Goal: Check status: Check status

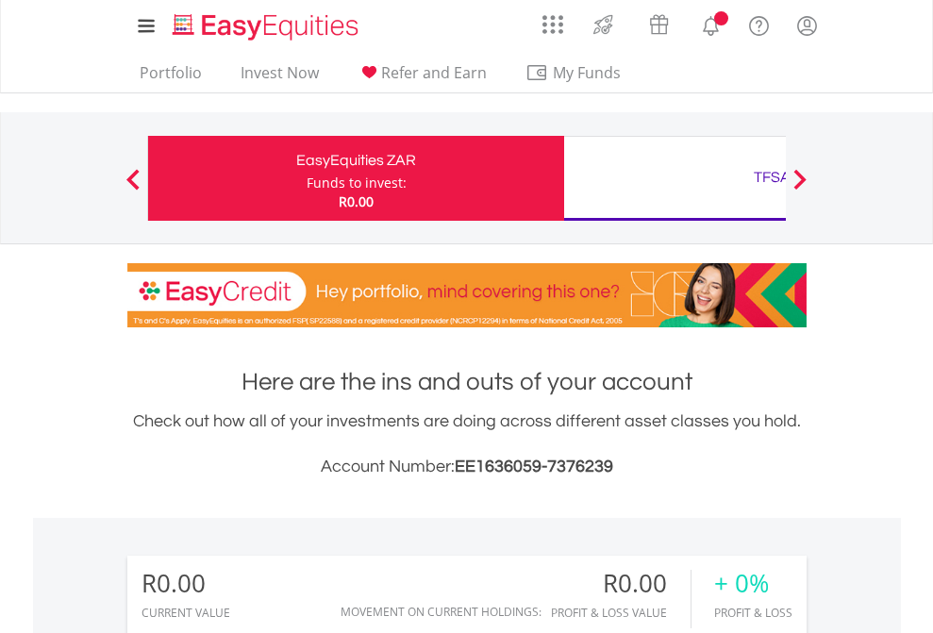
scroll to position [181, 296]
click at [307, 178] on div "Funds to invest:" at bounding box center [357, 183] width 100 height 19
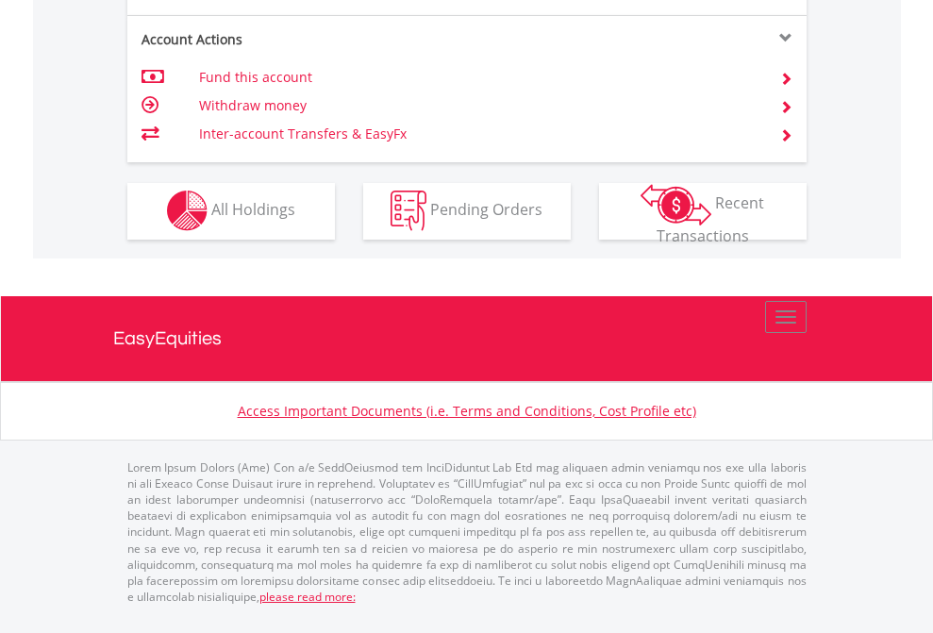
scroll to position [1764, 0]
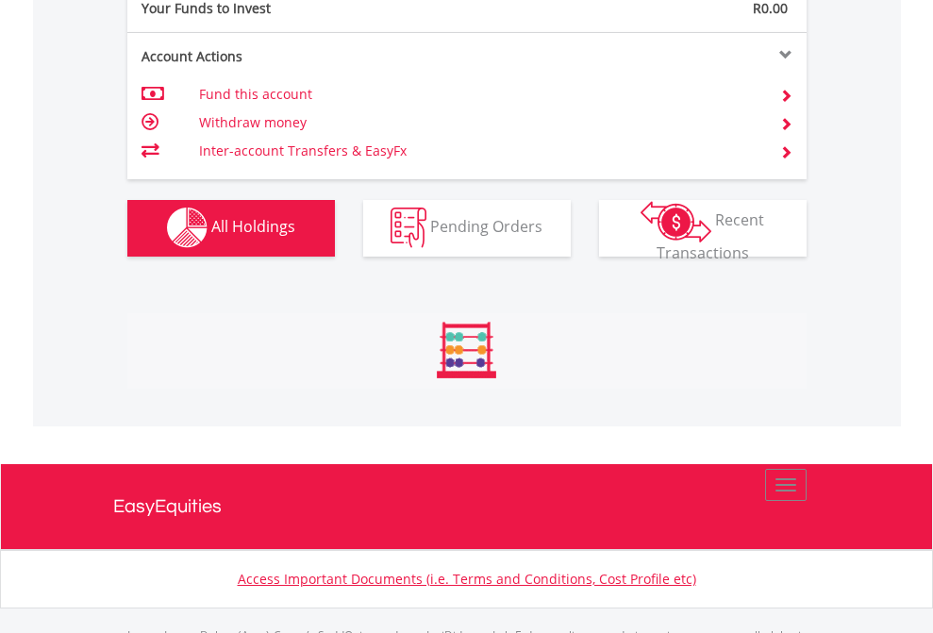
scroll to position [1868, 0]
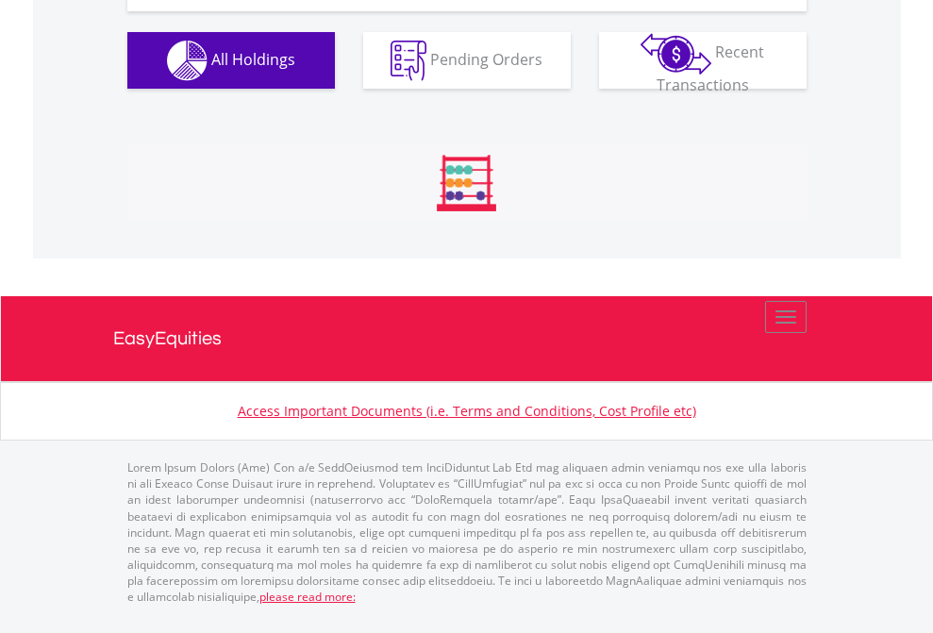
scroll to position [2098, 0]
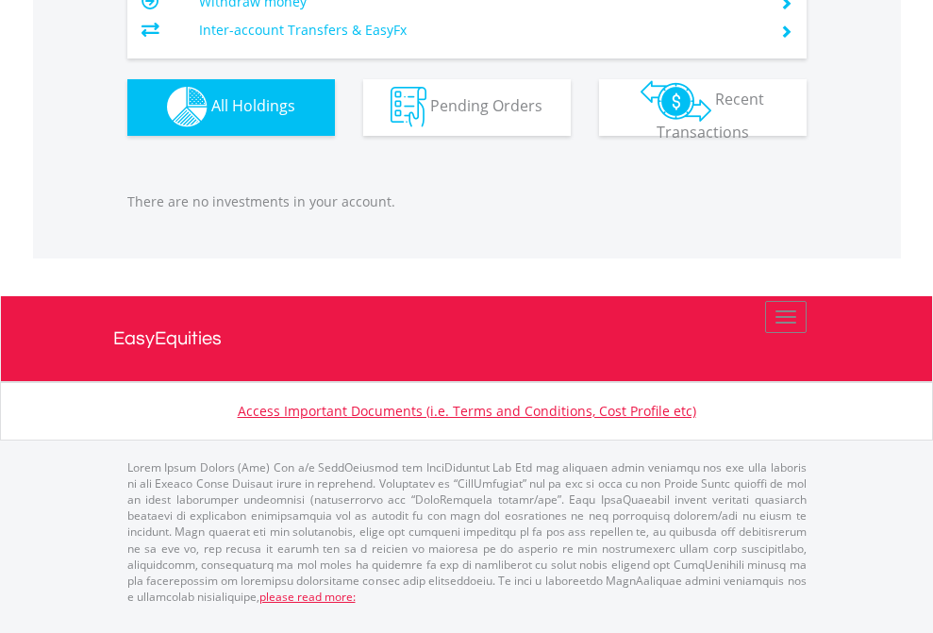
scroll to position [1868, 0]
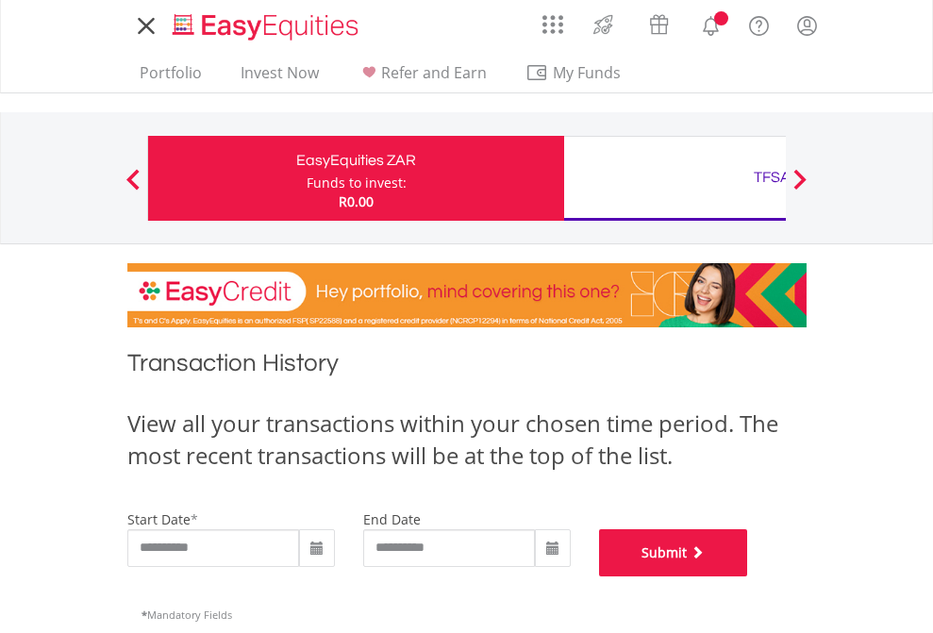
click at [748, 576] on button "Submit" at bounding box center [673, 552] width 149 height 47
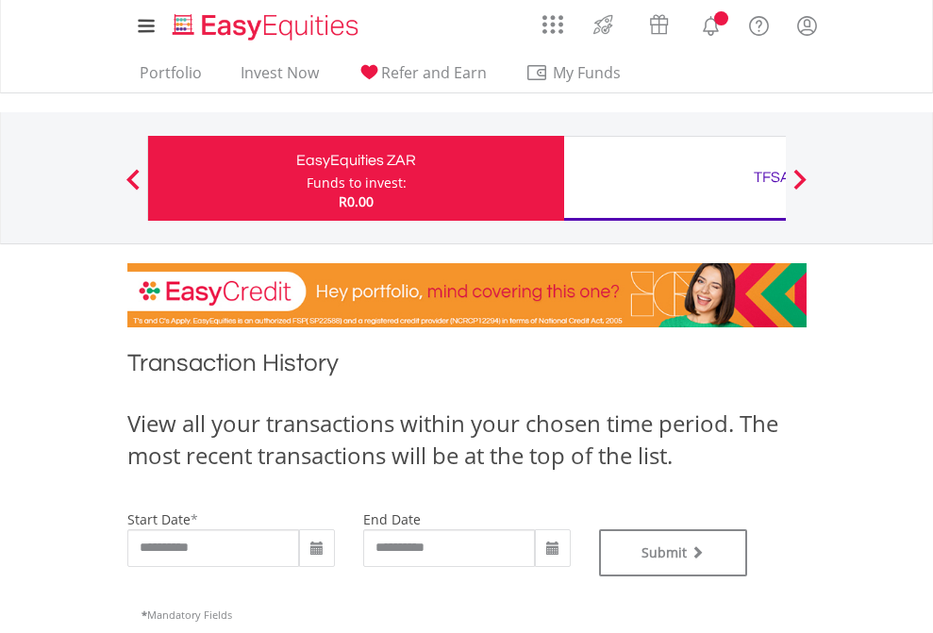
click at [674, 178] on div "TFSA" at bounding box center [771, 177] width 393 height 26
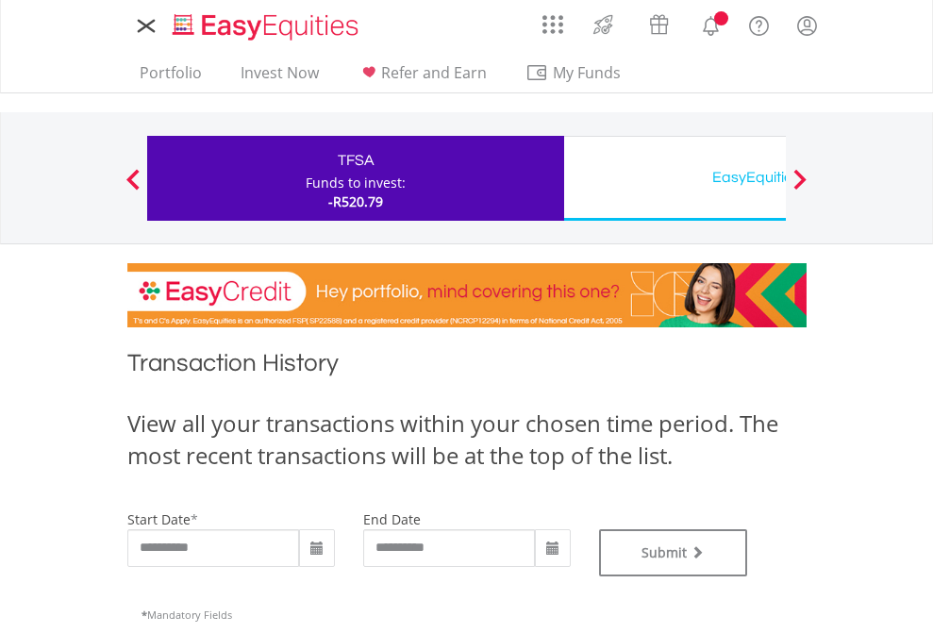
type input "**********"
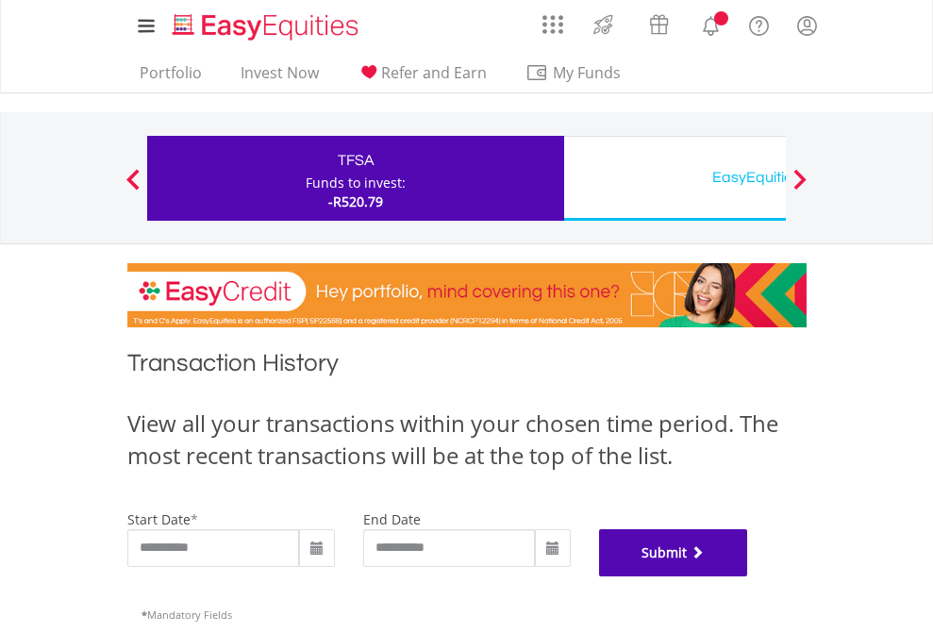
click at [748, 576] on button "Submit" at bounding box center [673, 552] width 149 height 47
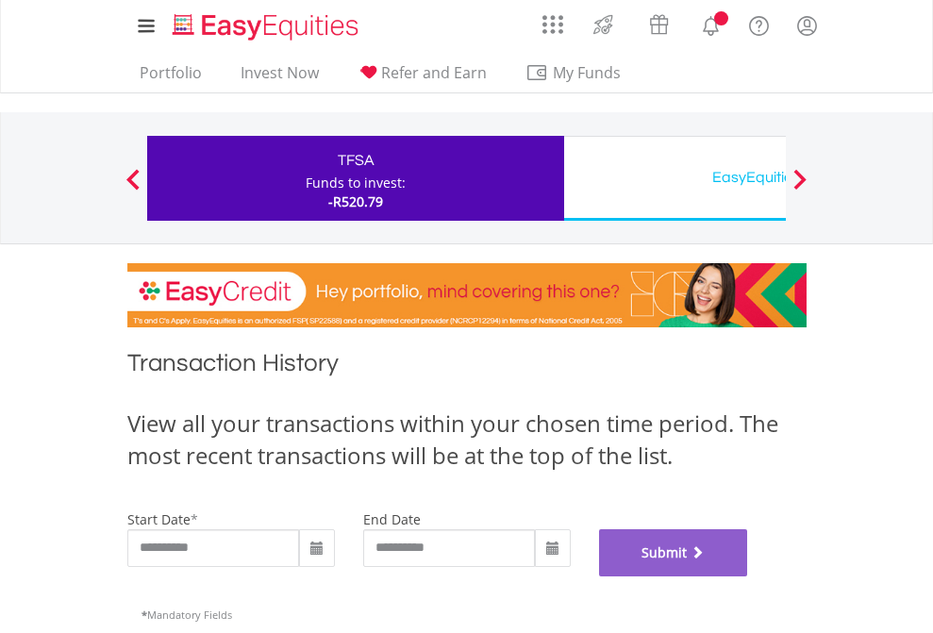
scroll to position [765, 0]
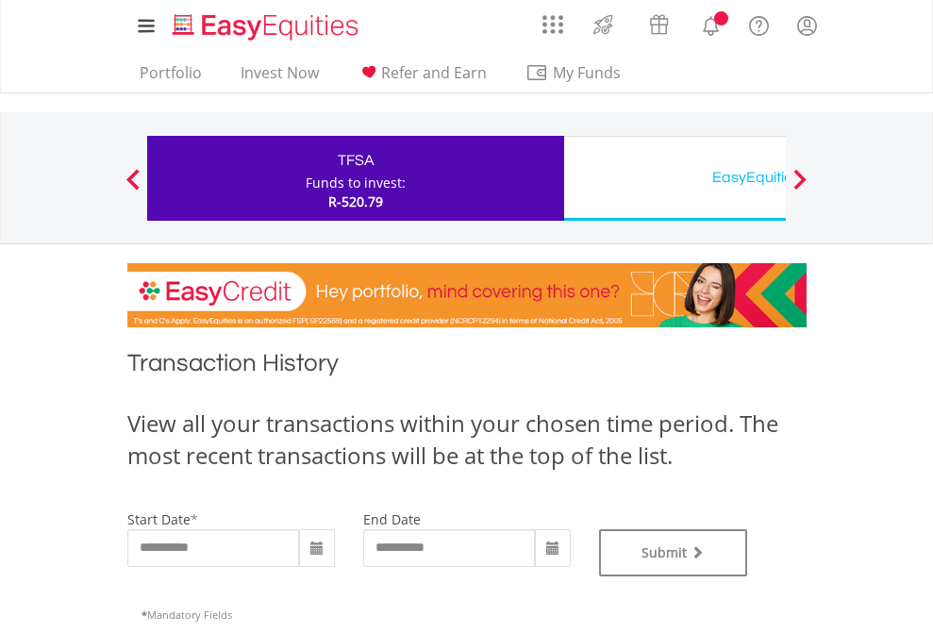
click at [674, 178] on div "EasyEquities USD" at bounding box center [771, 177] width 393 height 26
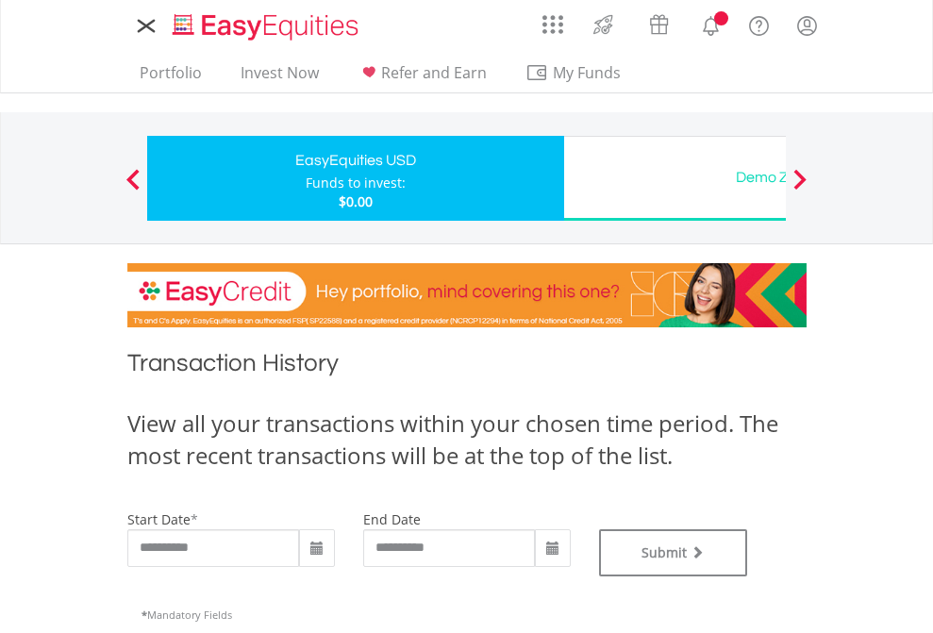
type input "**********"
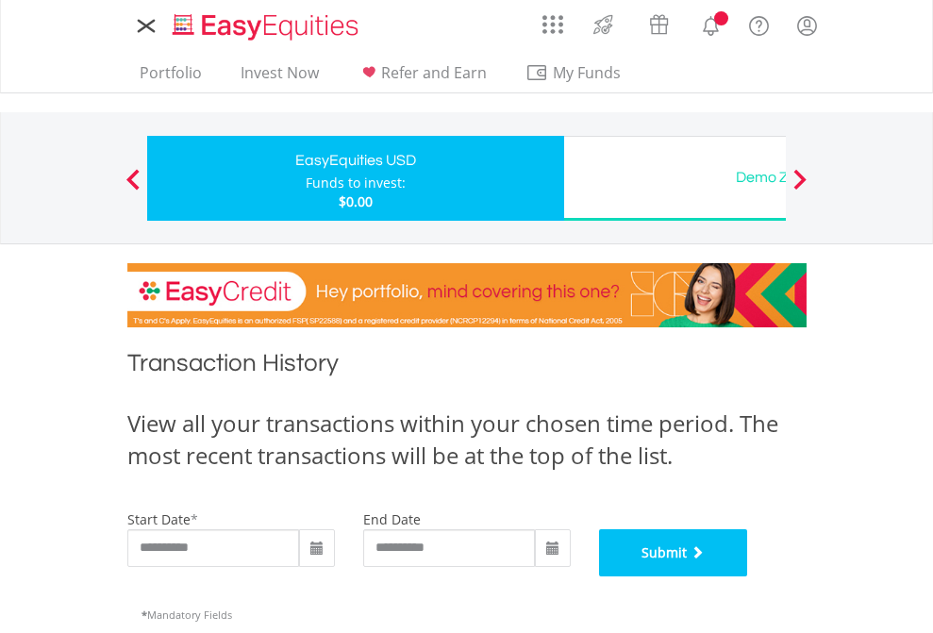
click at [748, 576] on button "Submit" at bounding box center [673, 552] width 149 height 47
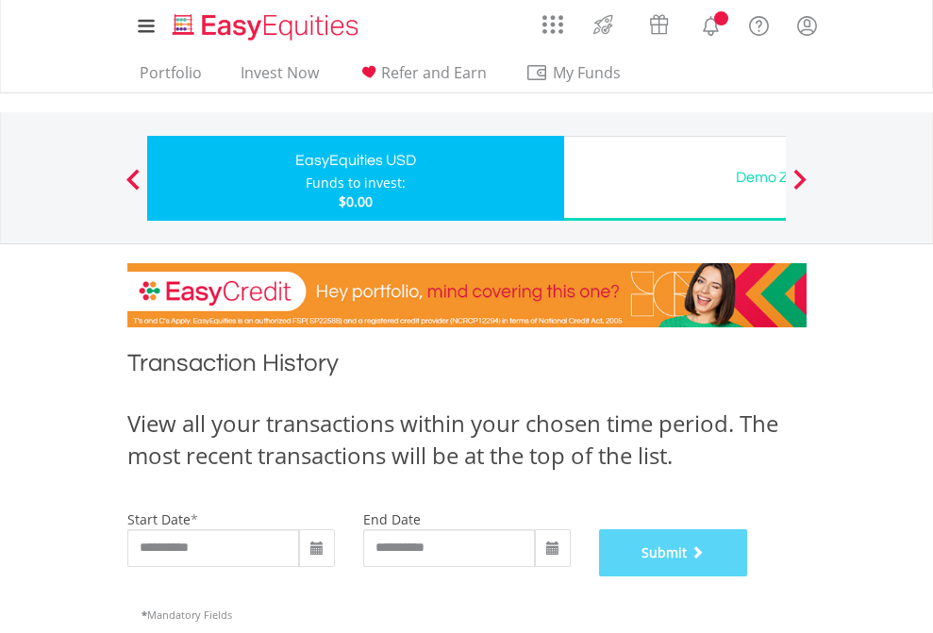
scroll to position [765, 0]
